Goal: Find specific page/section: Find specific page/section

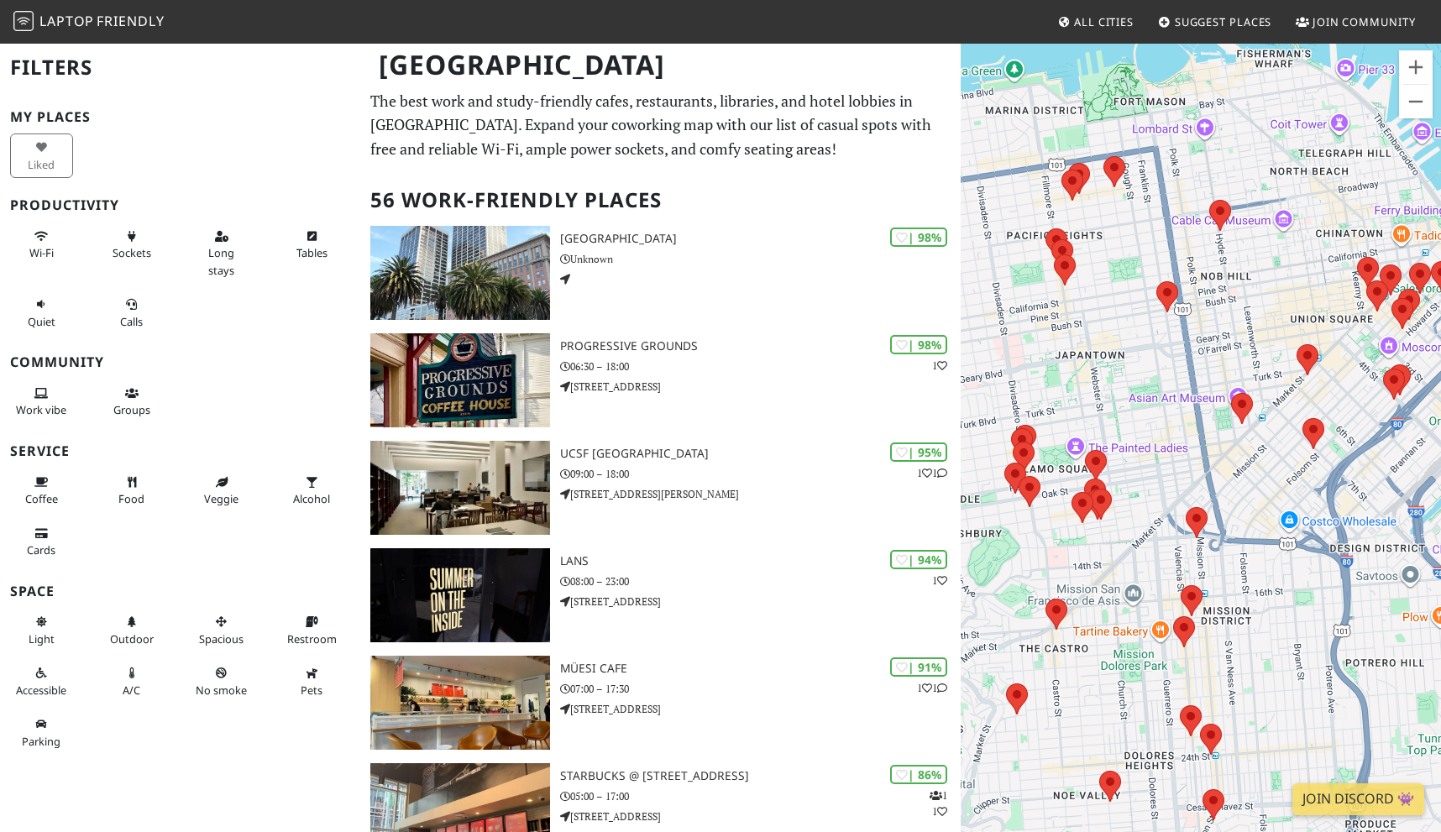
drag, startPoint x: 1219, startPoint y: 202, endPoint x: 1237, endPoint y: 258, distance: 58.4
click at [1237, 258] on div at bounding box center [1201, 458] width 480 height 832
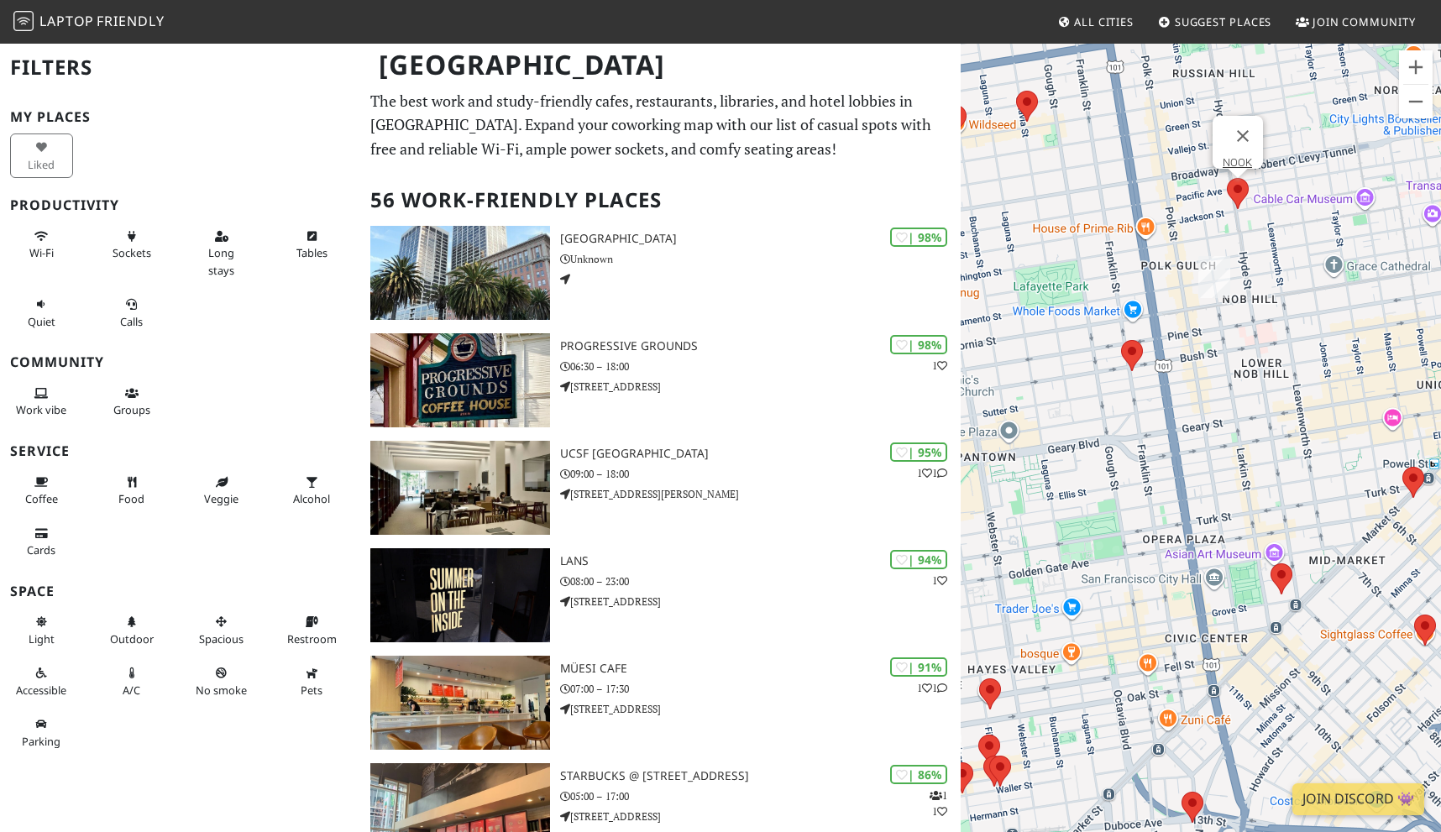
click at [1227, 178] on area at bounding box center [1227, 178] width 0 height 0
click at [1236, 156] on link "NOOK" at bounding box center [1237, 162] width 29 height 13
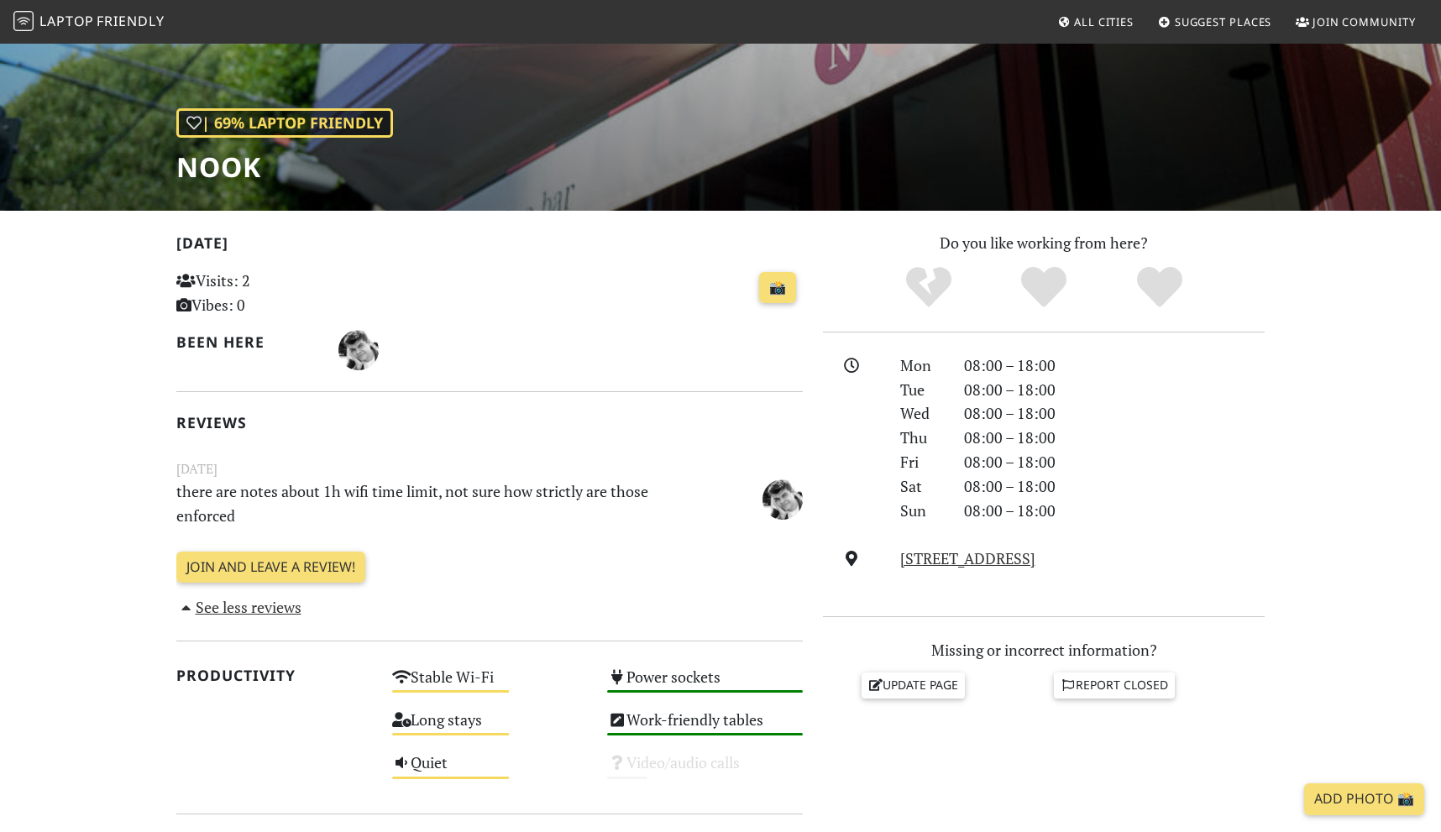
scroll to position [180, 0]
